Goal: Task Accomplishment & Management: Manage account settings

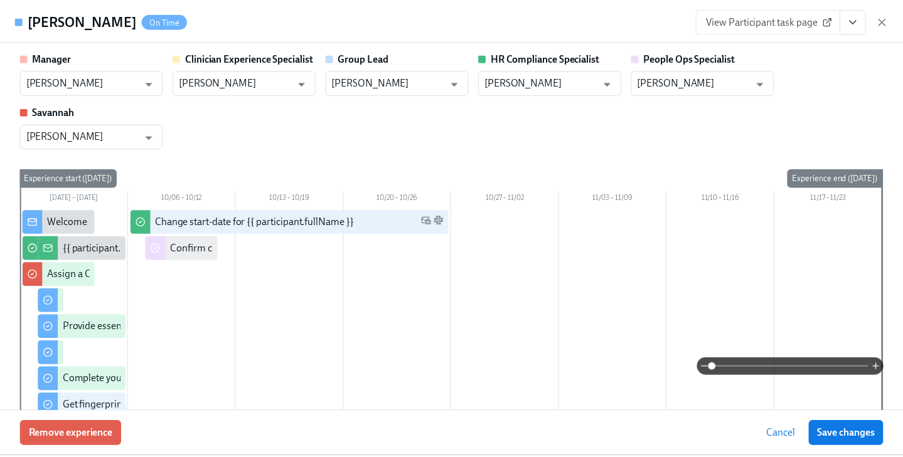
scroll to position [105, 0]
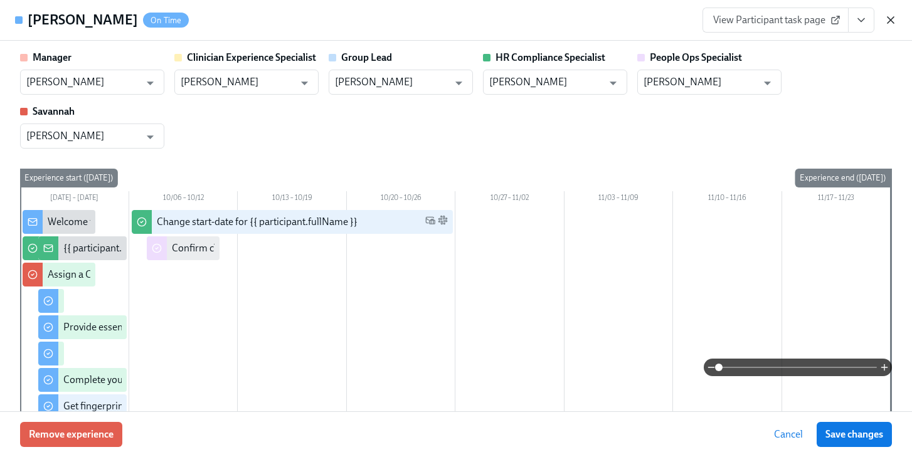
click at [889, 17] on icon "button" at bounding box center [890, 20] width 13 height 13
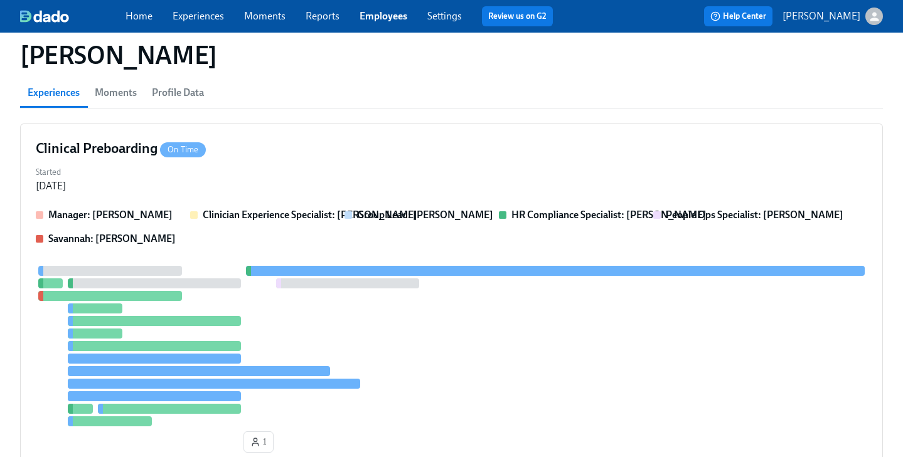
click at [383, 14] on link "Employees" at bounding box center [383, 16] width 48 height 12
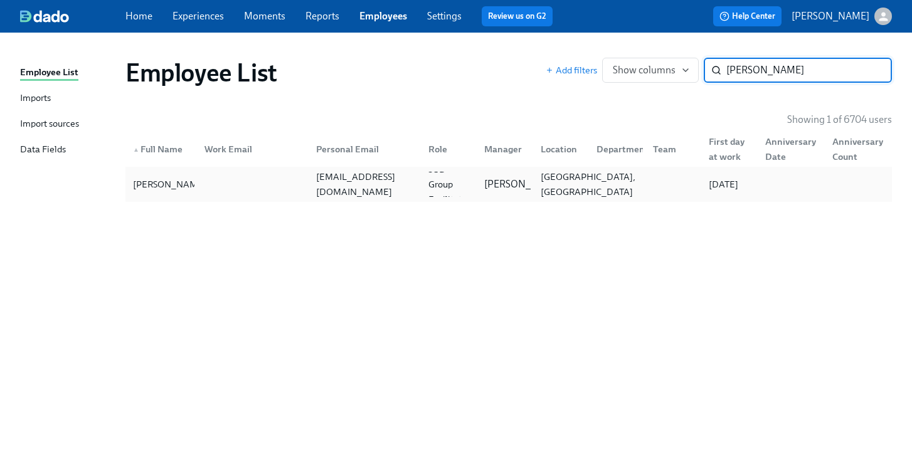
type input "shult"
click at [580, 181] on div "Rochester, NY" at bounding box center [588, 184] width 105 height 30
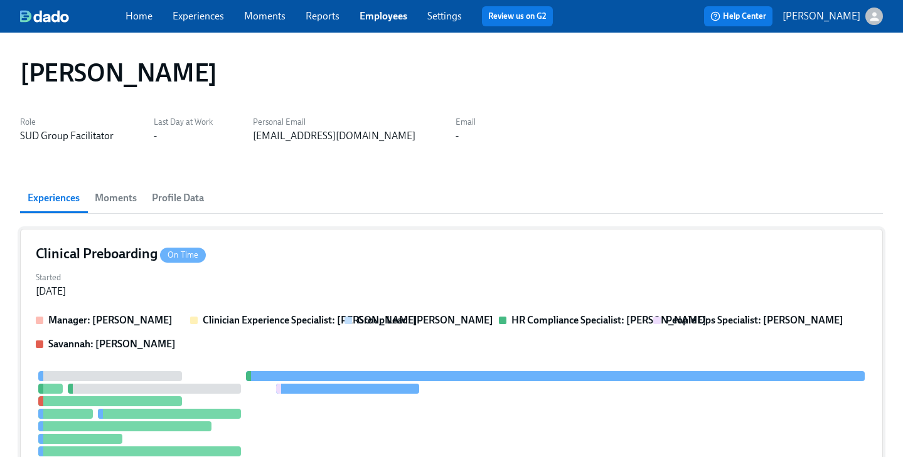
click at [487, 268] on div "Started Sep 24, 2025" at bounding box center [451, 283] width 831 height 30
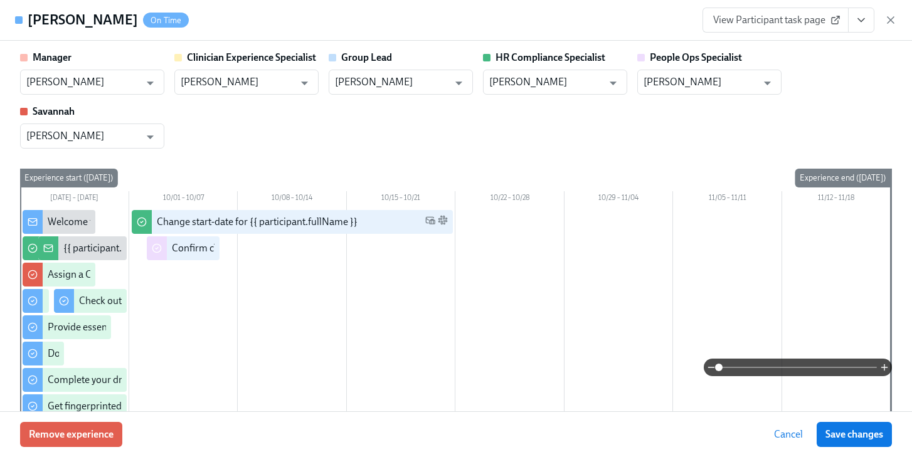
click at [868, 20] on button "View task page" at bounding box center [861, 20] width 26 height 25
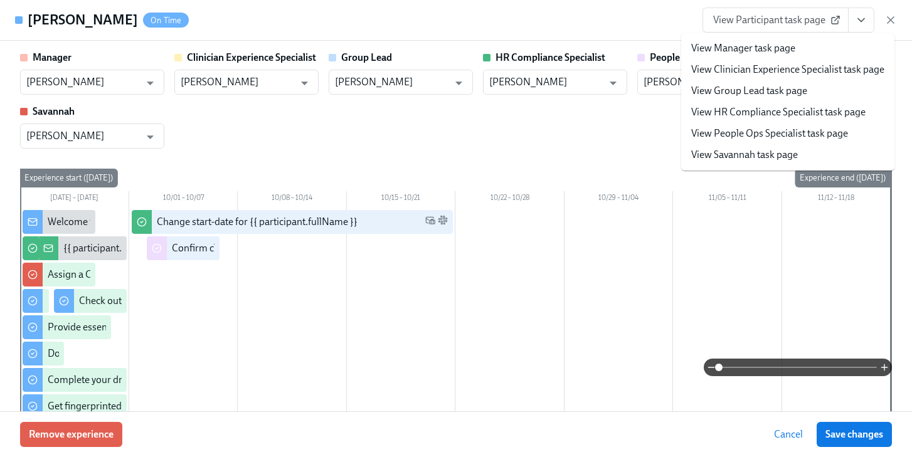
click at [792, 139] on link "View People Ops Specialist task page" at bounding box center [769, 134] width 157 height 14
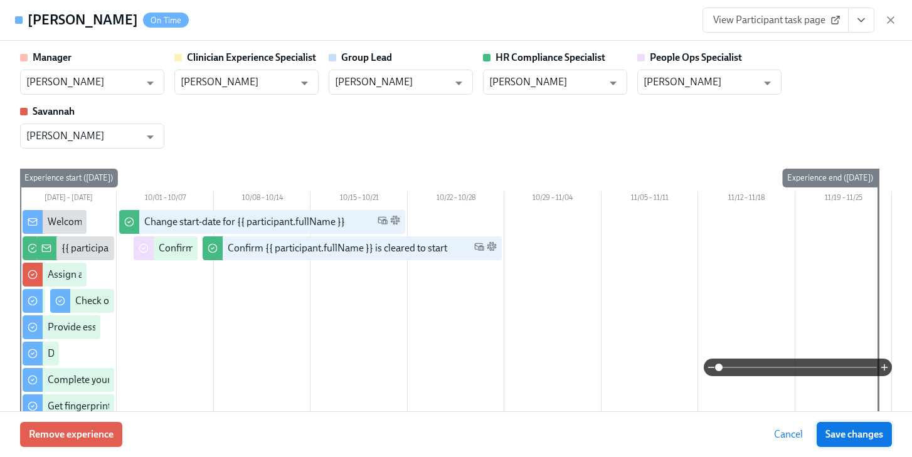
click at [857, 432] on span "Save changes" at bounding box center [855, 434] width 58 height 13
click at [891, 19] on icon "button" at bounding box center [891, 20] width 6 height 6
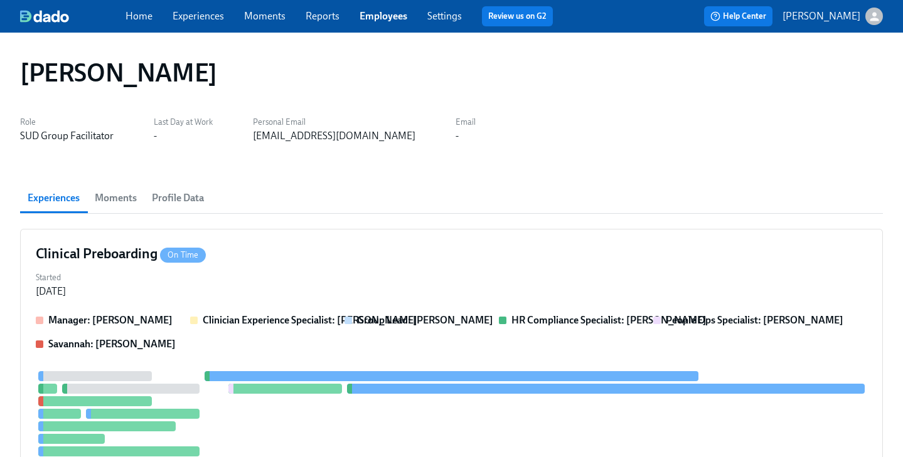
click at [396, 14] on link "Employees" at bounding box center [383, 16] width 48 height 12
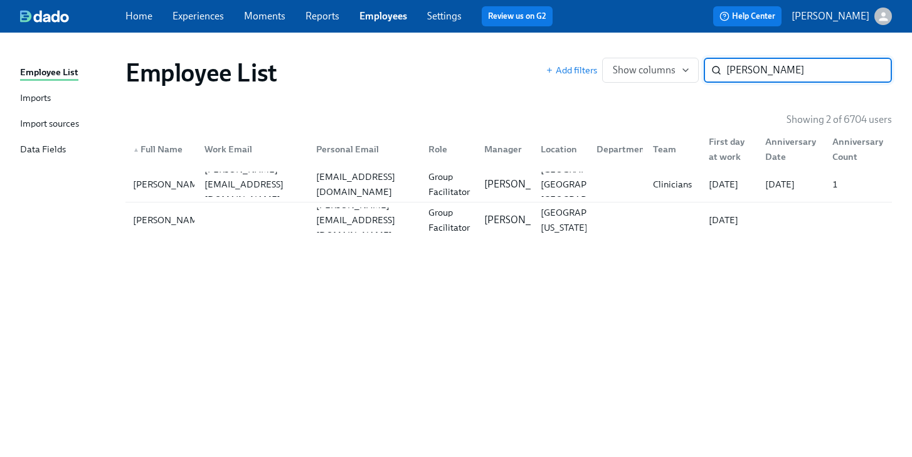
type input "fuentes"
click at [250, 221] on div at bounding box center [250, 220] width 112 height 25
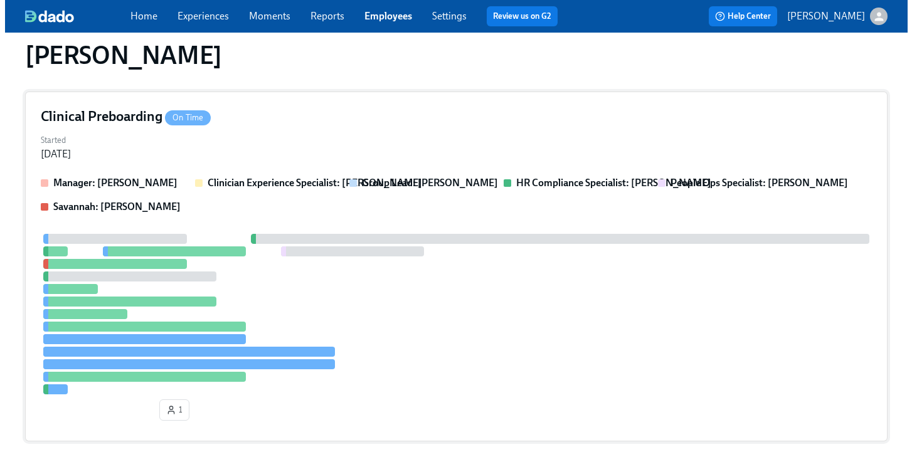
scroll to position [334, 0]
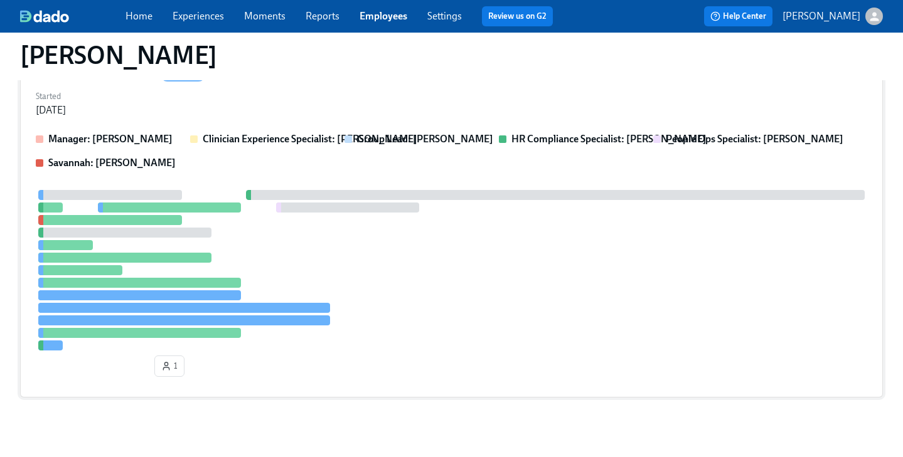
click at [408, 115] on div "Started Oct 02, 2025" at bounding box center [451, 102] width 831 height 30
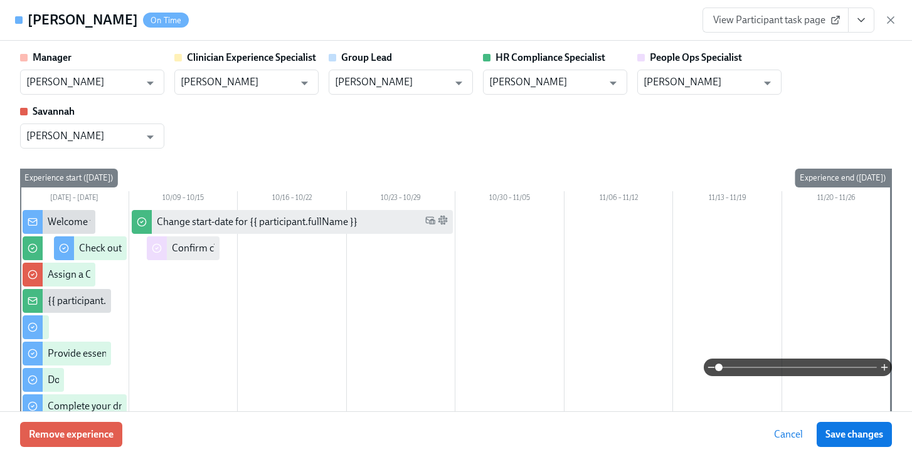
click at [866, 24] on icon "View task page" at bounding box center [861, 20] width 13 height 13
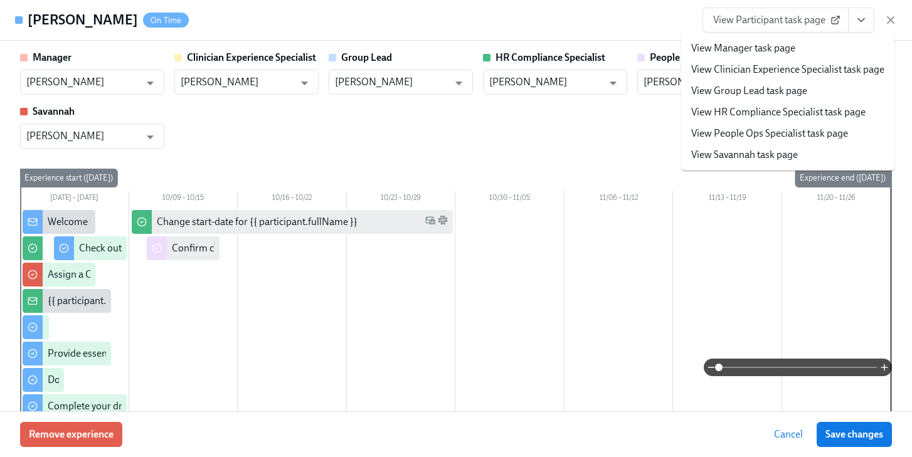
click at [768, 128] on link "View People Ops Specialist task page" at bounding box center [769, 134] width 157 height 14
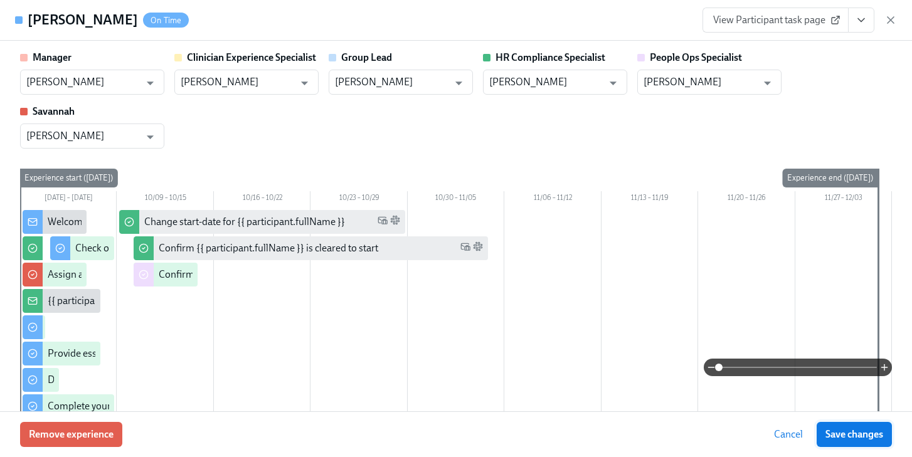
click at [833, 440] on span "Save changes" at bounding box center [855, 434] width 58 height 13
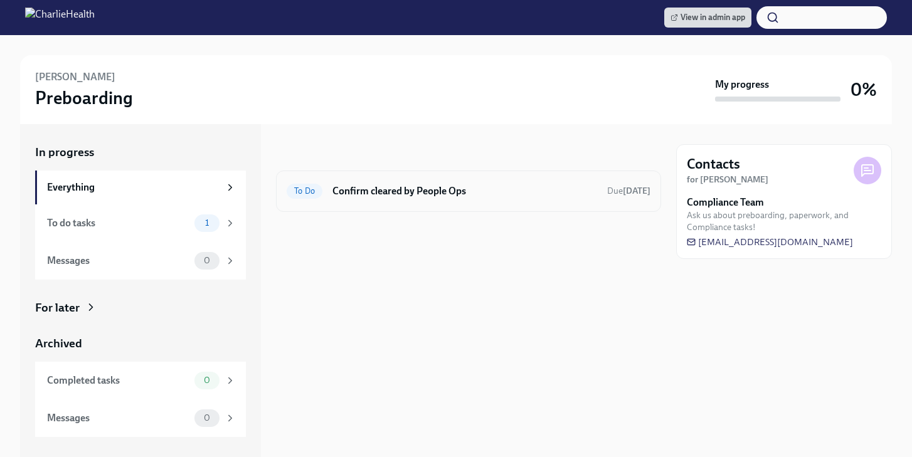
click at [447, 196] on h6 "Confirm cleared by People Ops" at bounding box center [464, 191] width 265 height 14
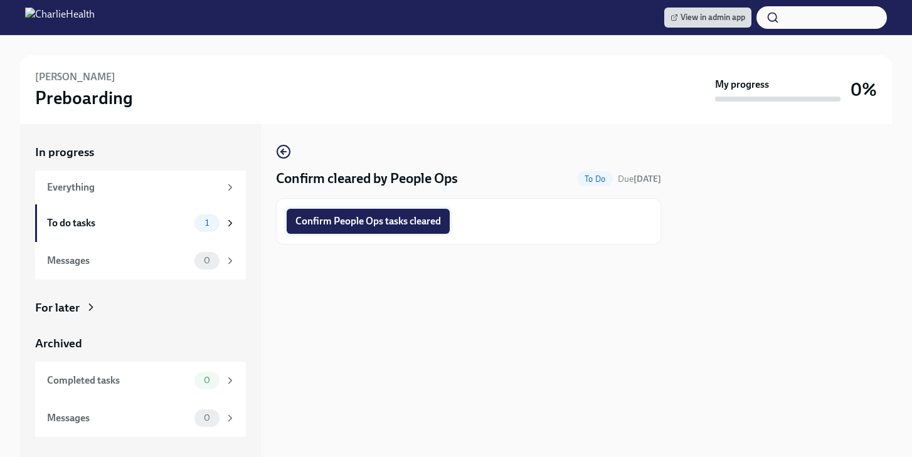
click at [398, 228] on button "Confirm People Ops tasks cleared" at bounding box center [368, 221] width 163 height 25
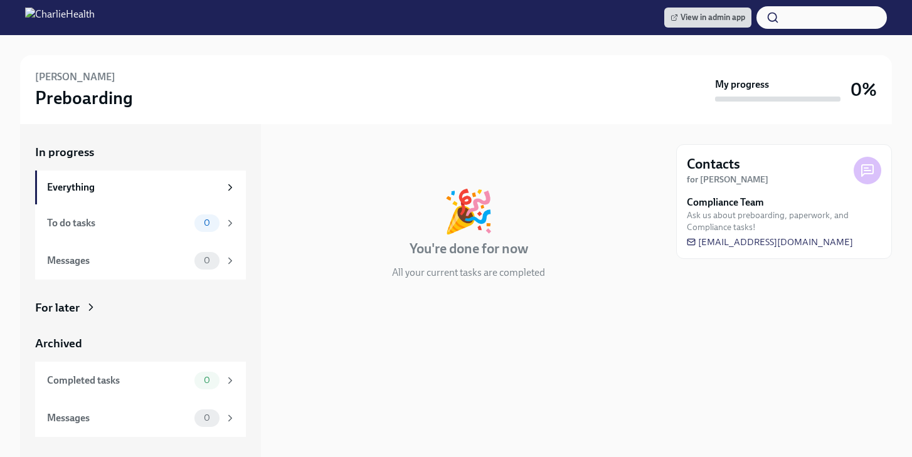
click at [95, 298] on div "In progress Everything To do tasks 0 Messages 0 For later Archived Completed ta…" at bounding box center [140, 290] width 211 height 293
click at [85, 305] on icon at bounding box center [91, 307] width 13 height 13
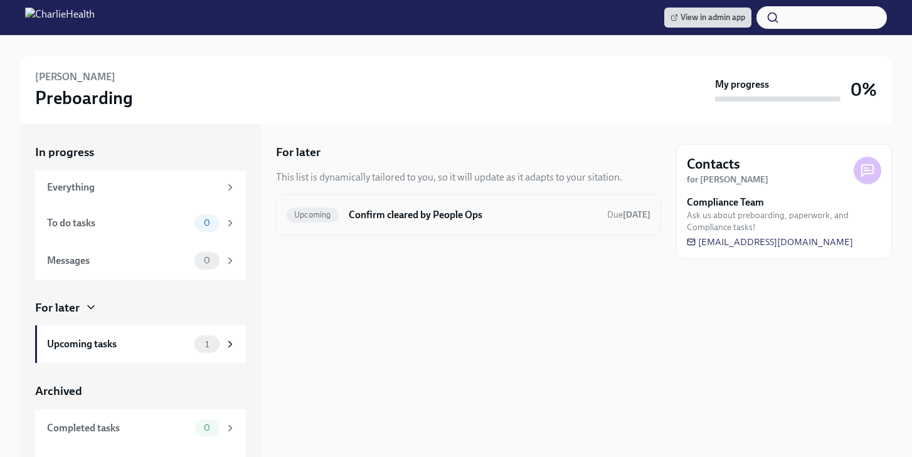
click at [437, 230] on div "Upcoming Confirm cleared by People Ops Due in 8 days" at bounding box center [468, 214] width 385 height 41
click at [457, 208] on h6 "Confirm cleared by People Ops" at bounding box center [473, 215] width 248 height 14
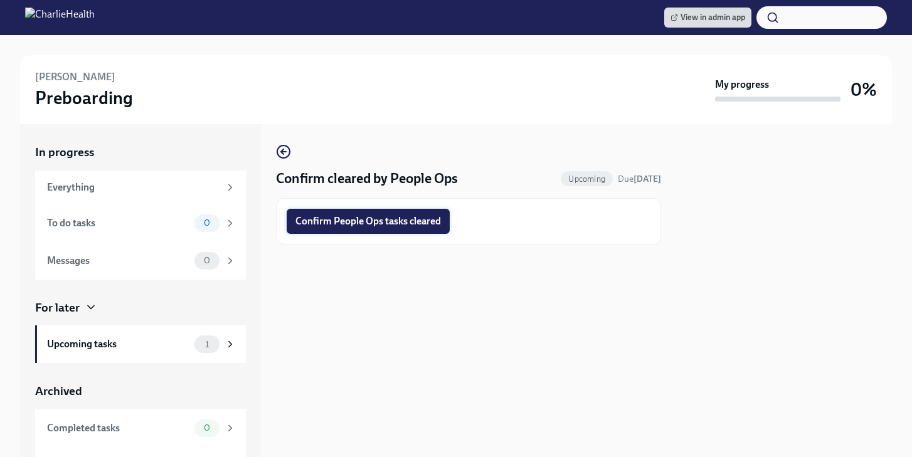
click at [400, 226] on span "Confirm People Ops tasks cleared" at bounding box center [368, 221] width 146 height 13
